Goal: Task Accomplishment & Management: Manage account settings

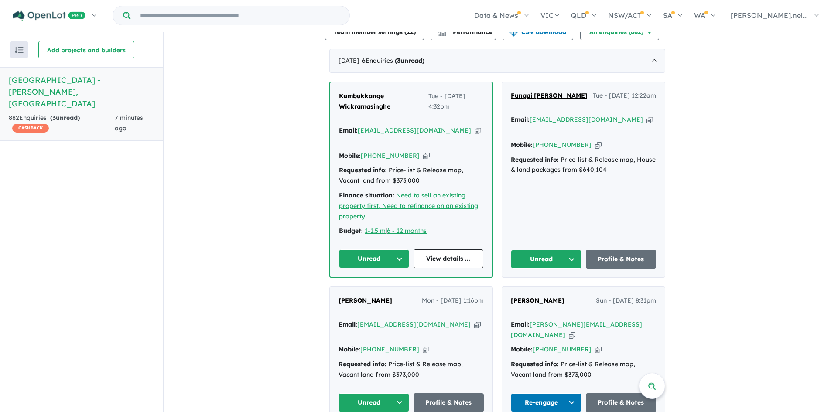
scroll to position [342, 0]
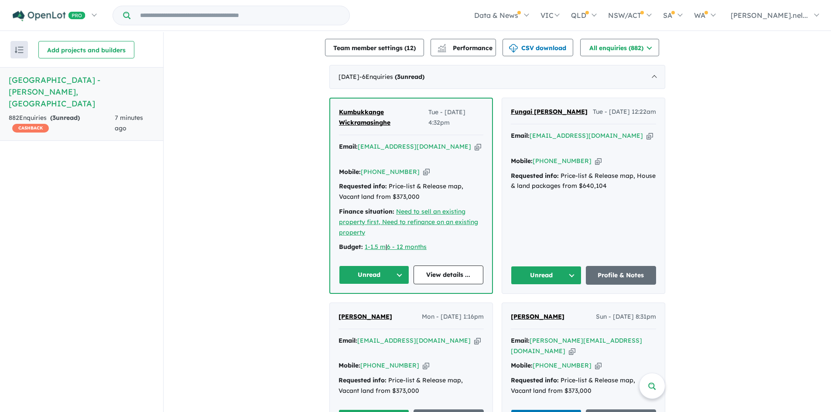
click at [519, 108] on span "Fungai Natasha Hove" at bounding box center [549, 112] width 77 height 8
click at [553, 266] on button "Unread" at bounding box center [546, 275] width 71 height 19
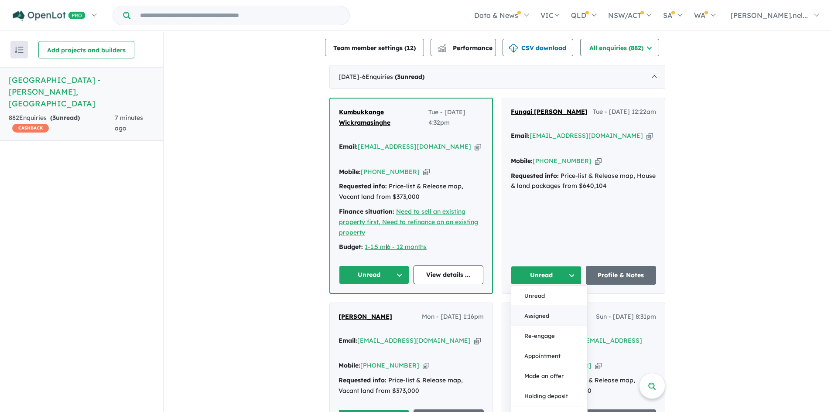
click at [546, 306] on button "Assigned" at bounding box center [549, 316] width 76 height 20
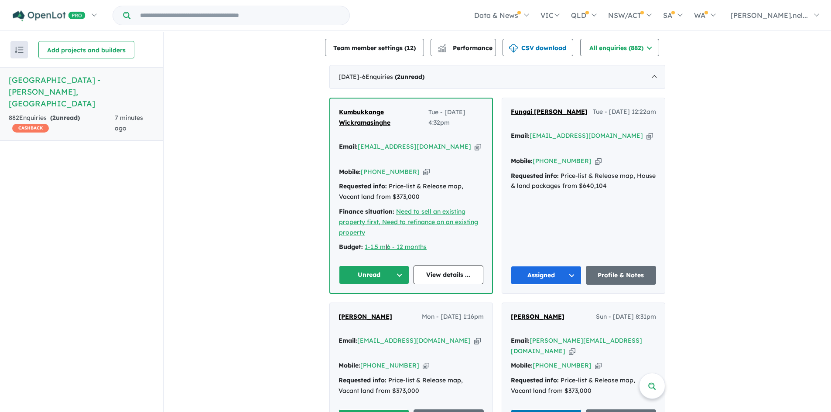
click at [362, 266] on button "Unread" at bounding box center [374, 275] width 70 height 19
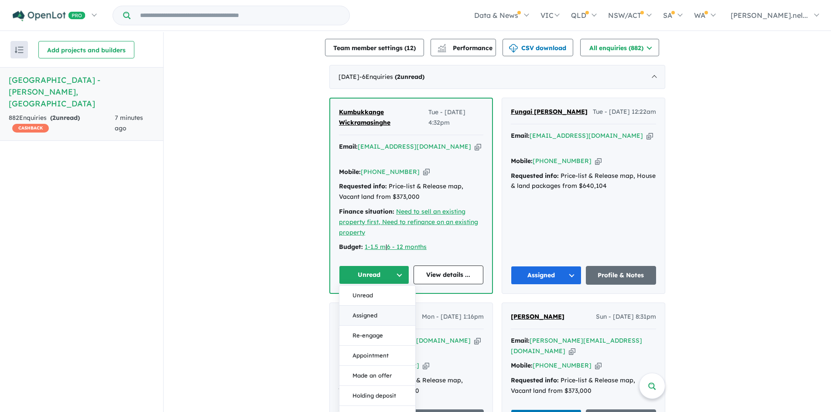
click at [364, 306] on button "Assigned" at bounding box center [377, 316] width 76 height 20
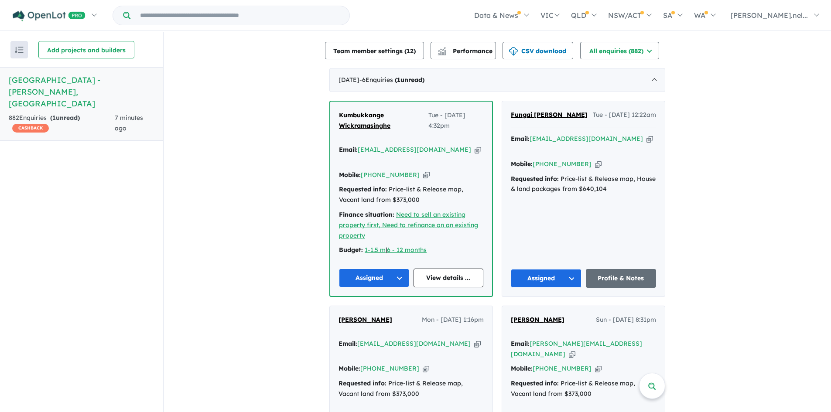
scroll to position [338, 0]
click at [364, 111] on link "Kumbukkange Wickramasinghe" at bounding box center [383, 121] width 89 height 21
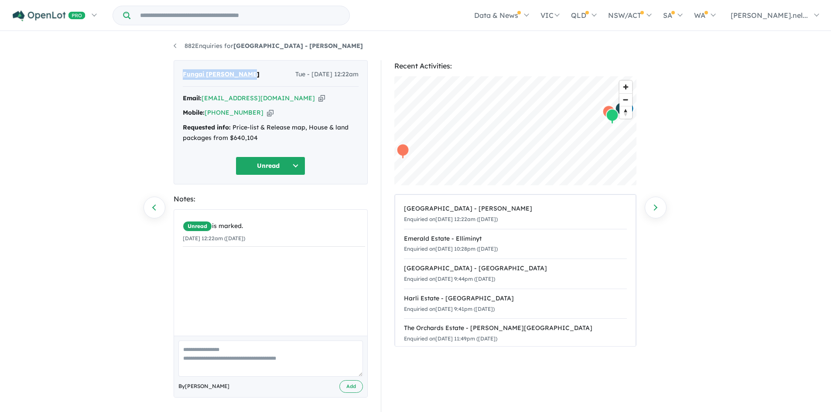
drag, startPoint x: 256, startPoint y: 75, endPoint x: 179, endPoint y: 79, distance: 77.3
click at [179, 79] on div "Fungai Natasha Hove Tue - 07/10/2025, 12:22am Email: fnhove@hotmail.com Copied!…" at bounding box center [271, 122] width 194 height 124
copy span "Fungai Natasha Hove"
drag, startPoint x: 253, startPoint y: 113, endPoint x: 204, endPoint y: 114, distance: 49.3
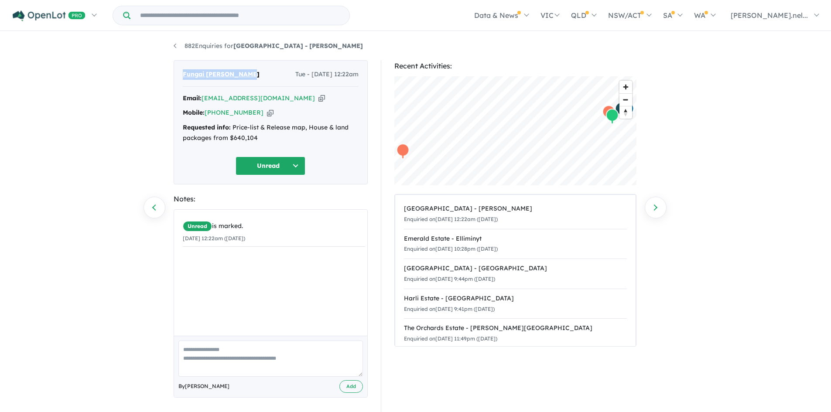
click at [204, 114] on div "Mobile: +61 416 708 575 Copied!" at bounding box center [271, 113] width 176 height 10
copy div ": +61 416 708 575"
drag, startPoint x: 268, startPoint y: 136, endPoint x: 179, endPoint y: 123, distance: 89.6
click at [179, 123] on div "Fungai Natasha Hove Tue - 07/10/2025, 12:22am Email: fnhove@hotmail.com Copied!…" at bounding box center [271, 122] width 194 height 124
copy div "Requested info: Price-list & Release map, House & land packages from $640,104"
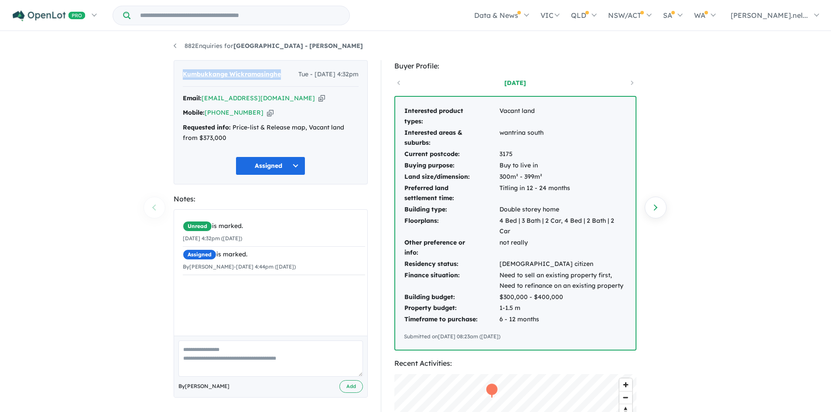
drag, startPoint x: 282, startPoint y: 73, endPoint x: 178, endPoint y: 79, distance: 104.0
click at [178, 79] on div "Kumbukkange Wickramasinghe Tue - 07/10/2025, 4:32pm Email: suwi51@hotmail.com C…" at bounding box center [271, 122] width 194 height 124
copy span "Kumbukkange Wickramasinghe"
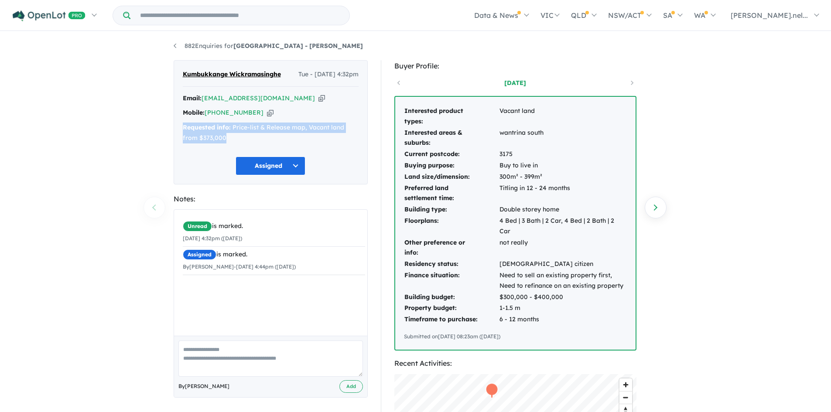
drag, startPoint x: 235, startPoint y: 140, endPoint x: 154, endPoint y: 131, distance: 81.1
click at [154, 131] on div "882 Enquiries for Smiths Lane Estate - Clyde North Previous enquiry Next enquir…" at bounding box center [415, 222] width 831 height 381
copy div "Requested info: Price-list & Release map, Vacant land from $373,000"
